Goal: Browse casually

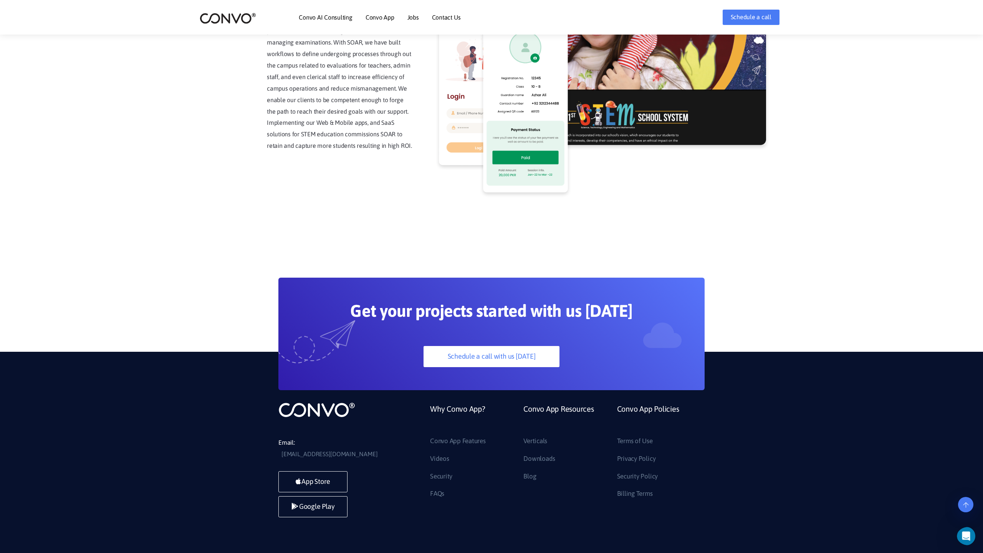
scroll to position [1956, 0]
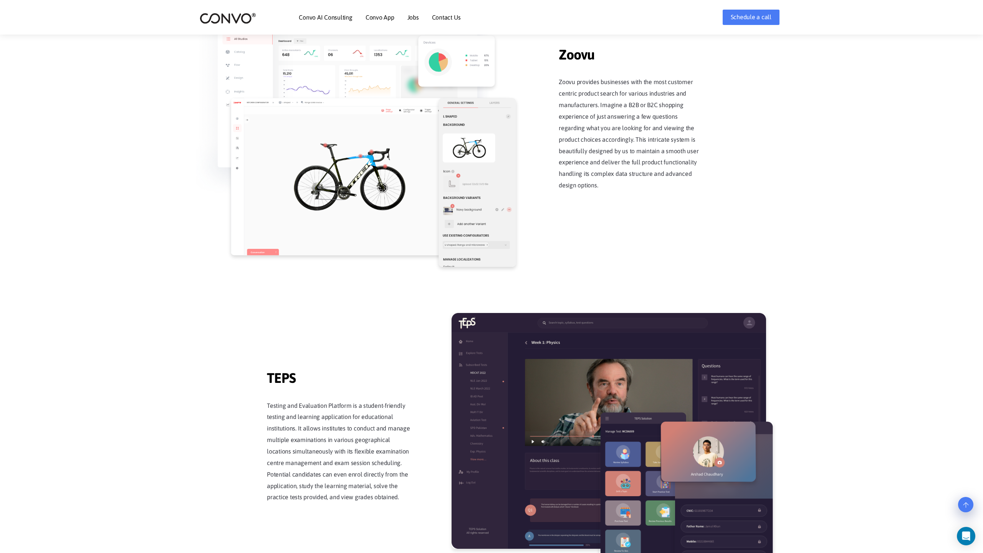
scroll to position [1505, 0]
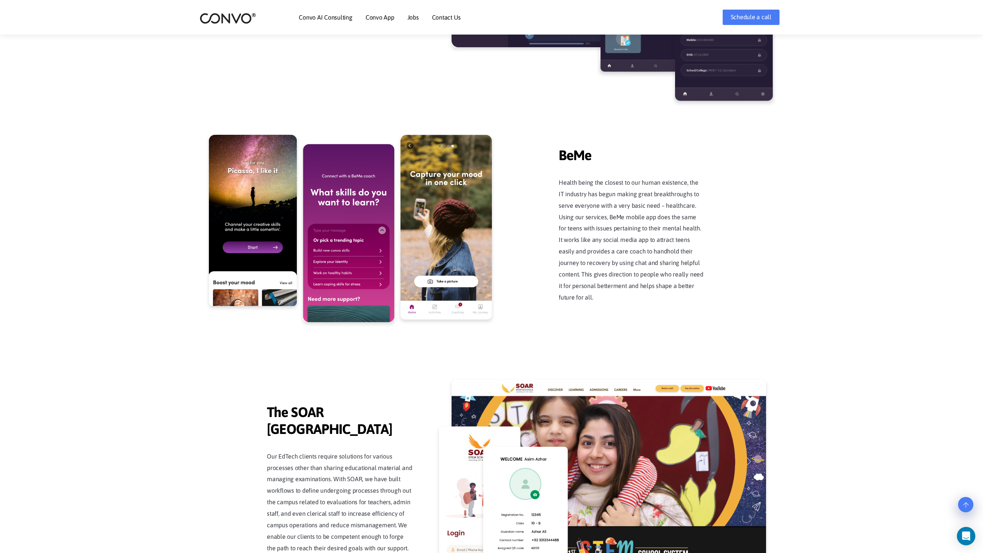
scroll to position [1956, 0]
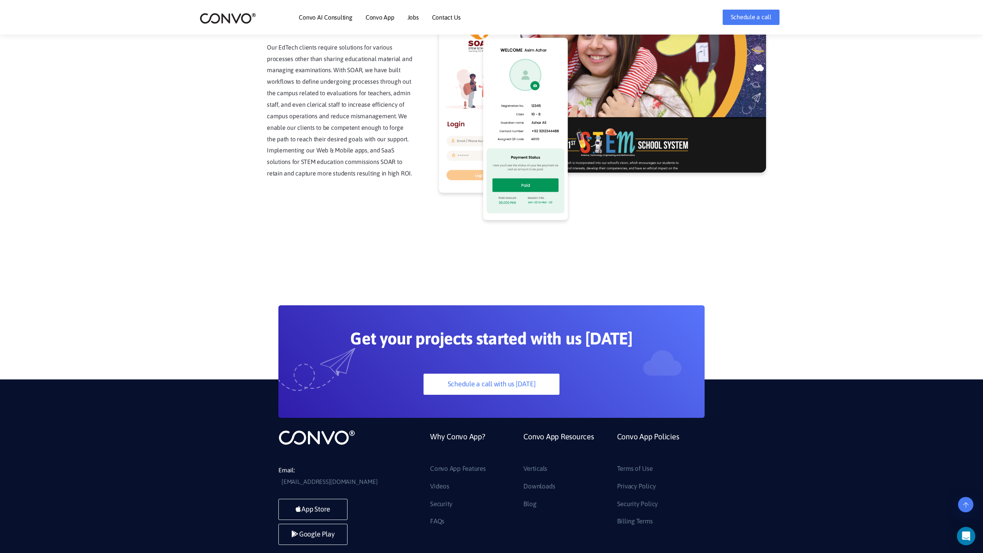
scroll to position [1956, 0]
